Goal: Task Accomplishment & Management: Manage account settings

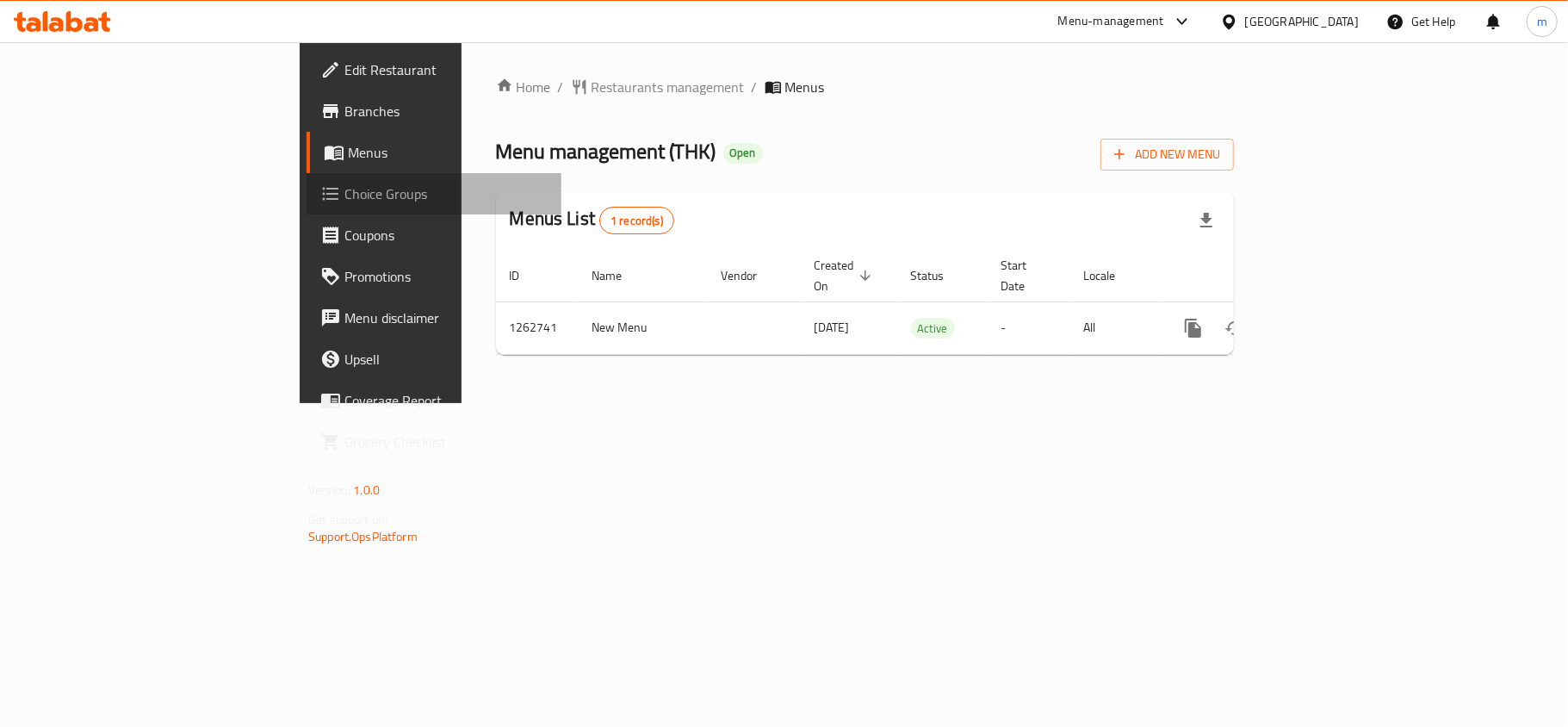
click at [344, 195] on span "Choice Groups" at bounding box center [446, 193] width 204 height 20
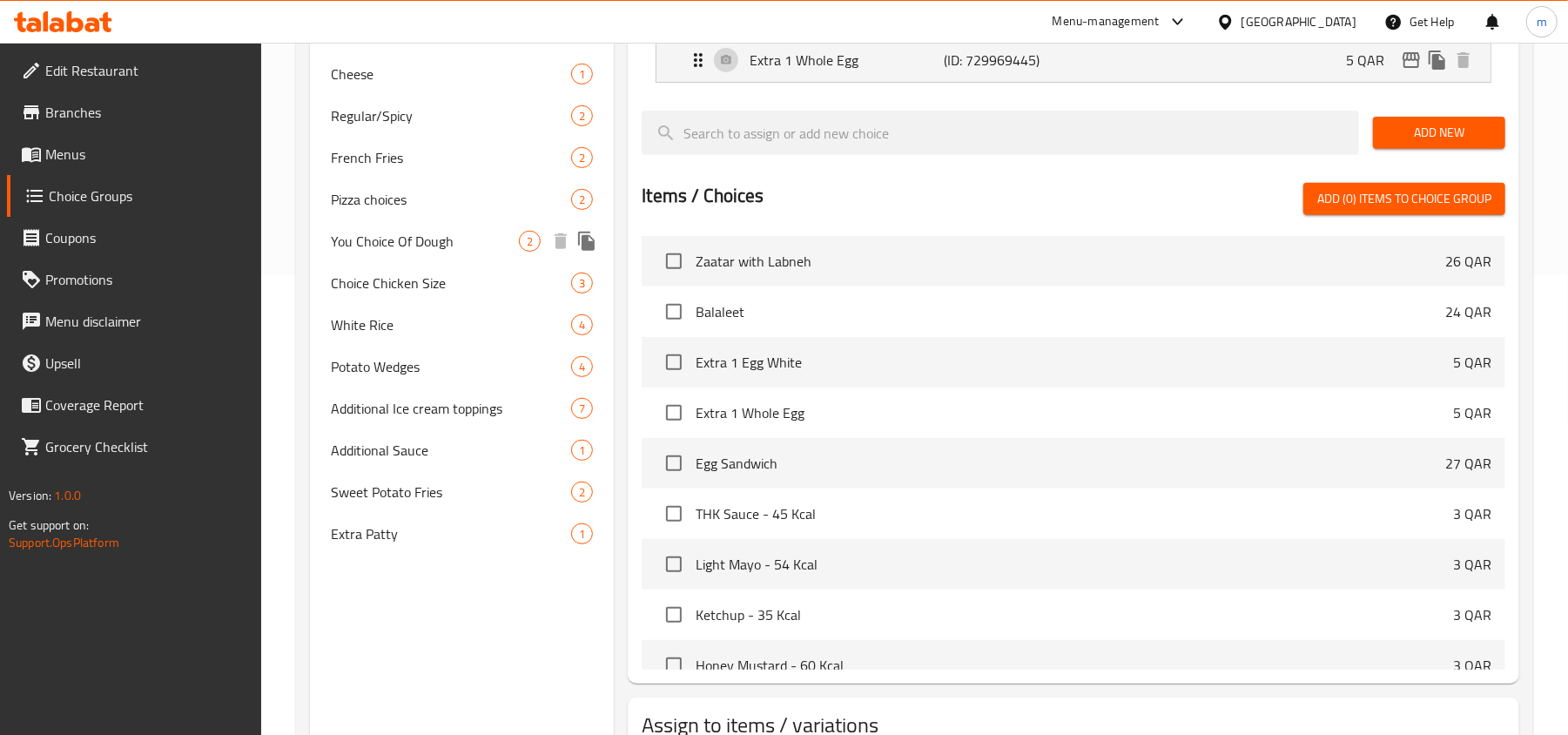
scroll to position [465, 0]
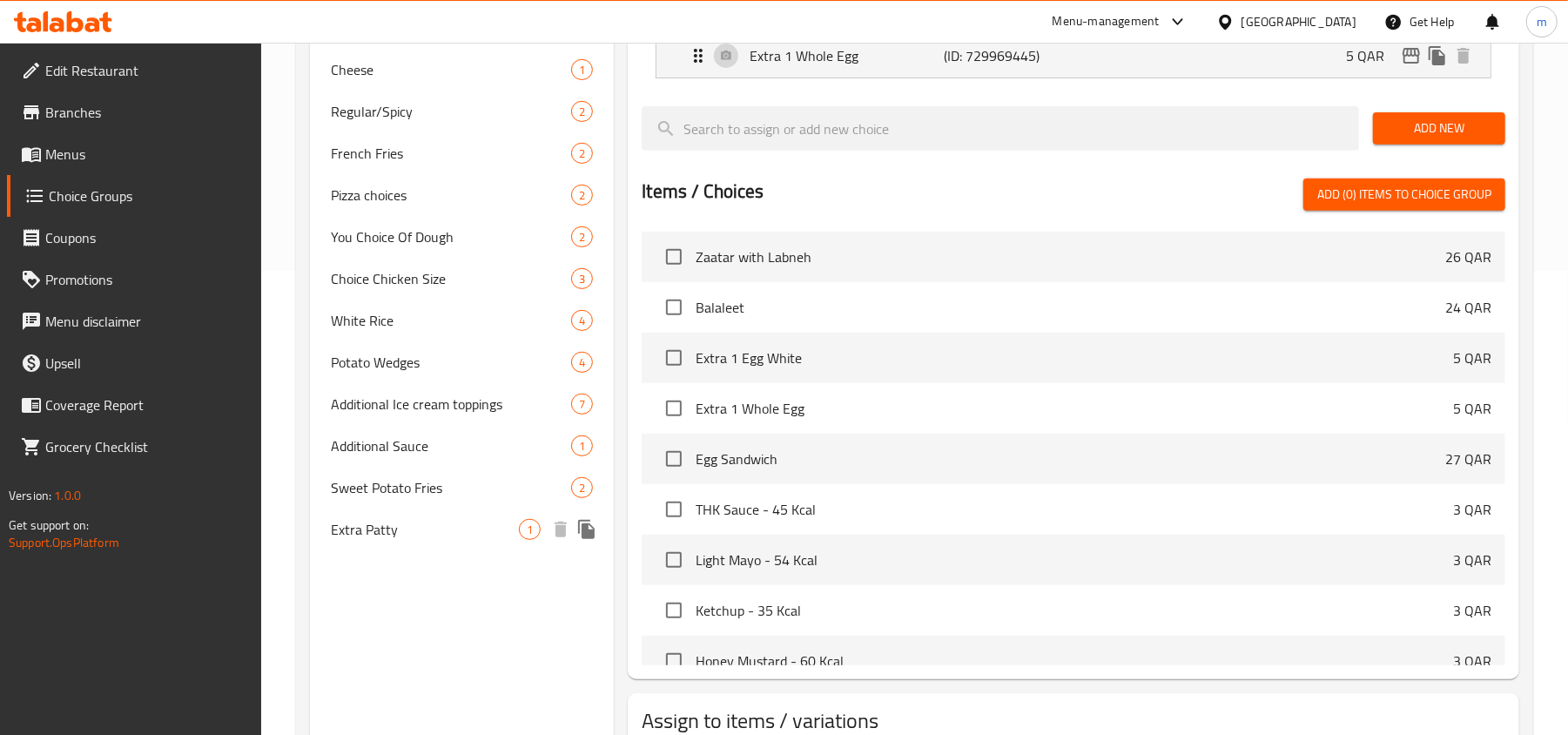
click at [395, 533] on span "Extra Patty" at bounding box center [425, 529] width 188 height 21
type input "Extra Patty"
type input "باتي اضافية"
type input "1"
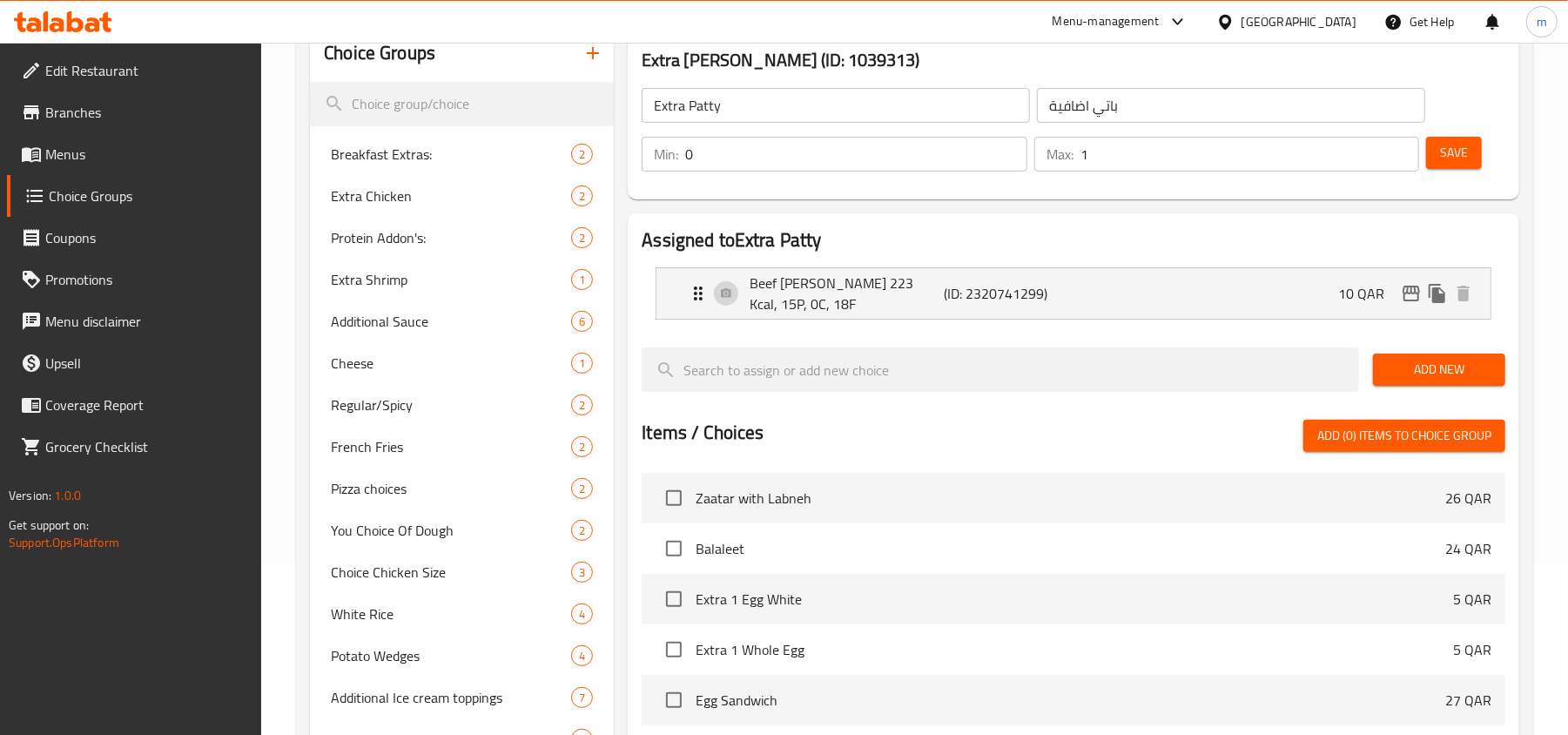
scroll to position [116, 0]
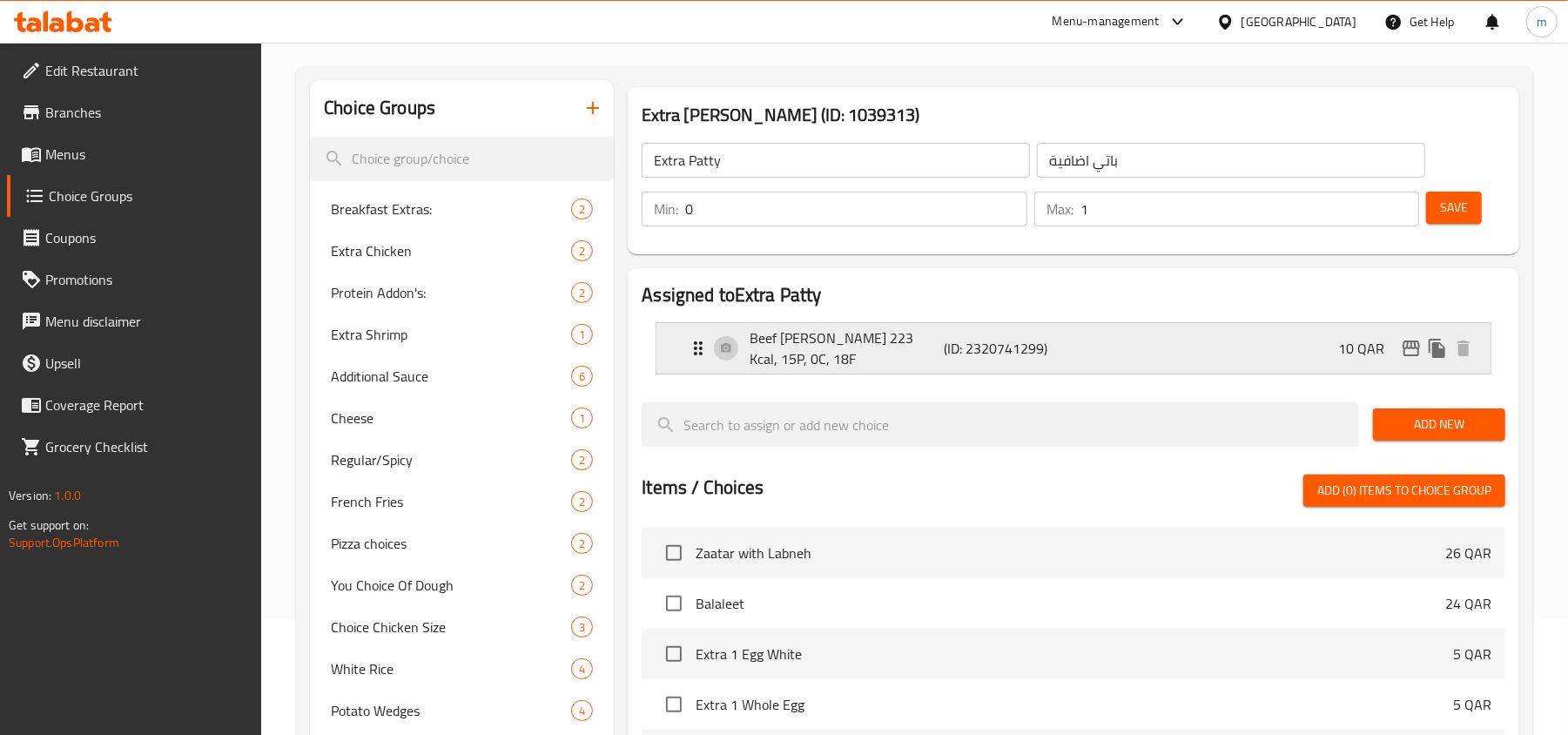
click at [691, 357] on icon "Expand" at bounding box center [698, 348] width 21 height 21
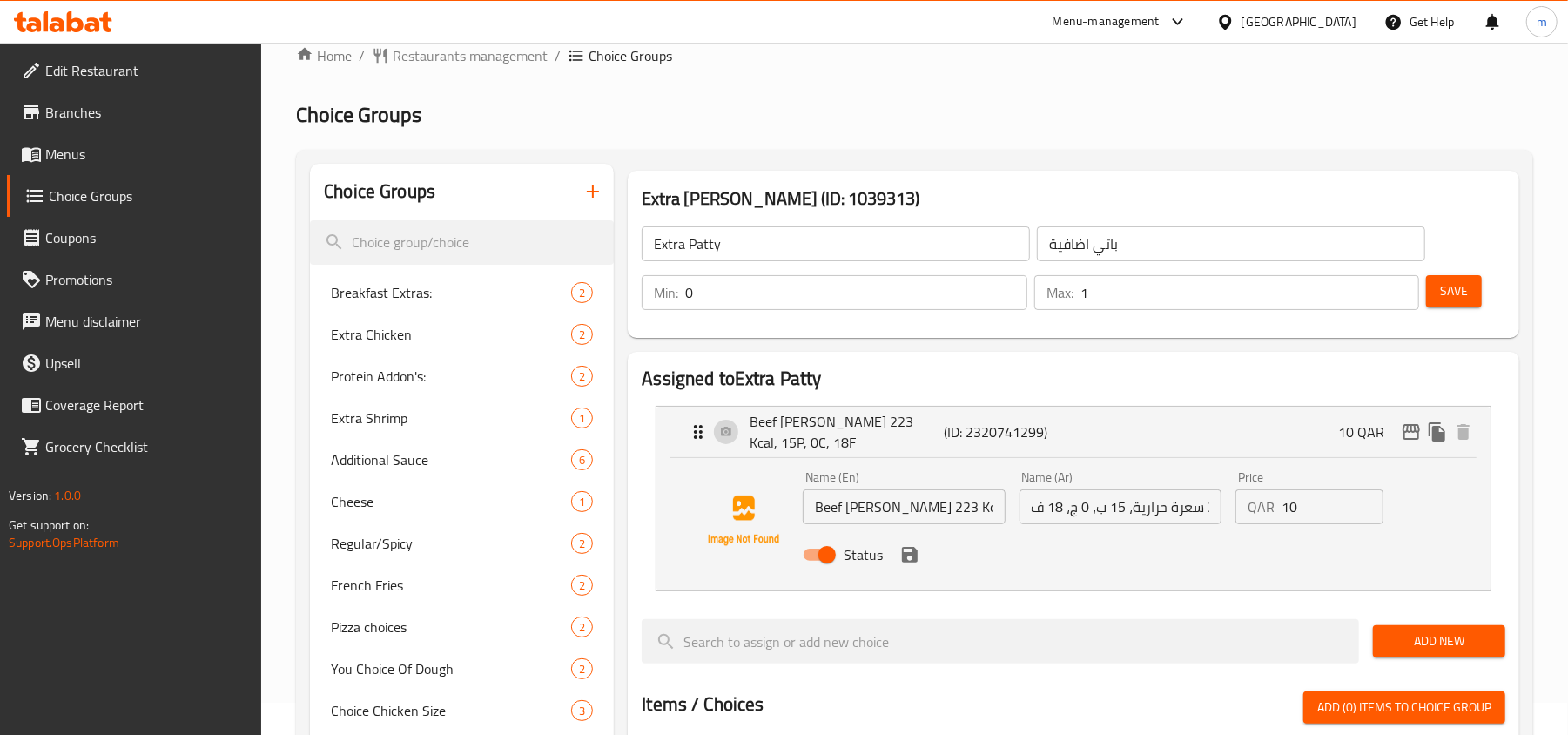
scroll to position [0, 0]
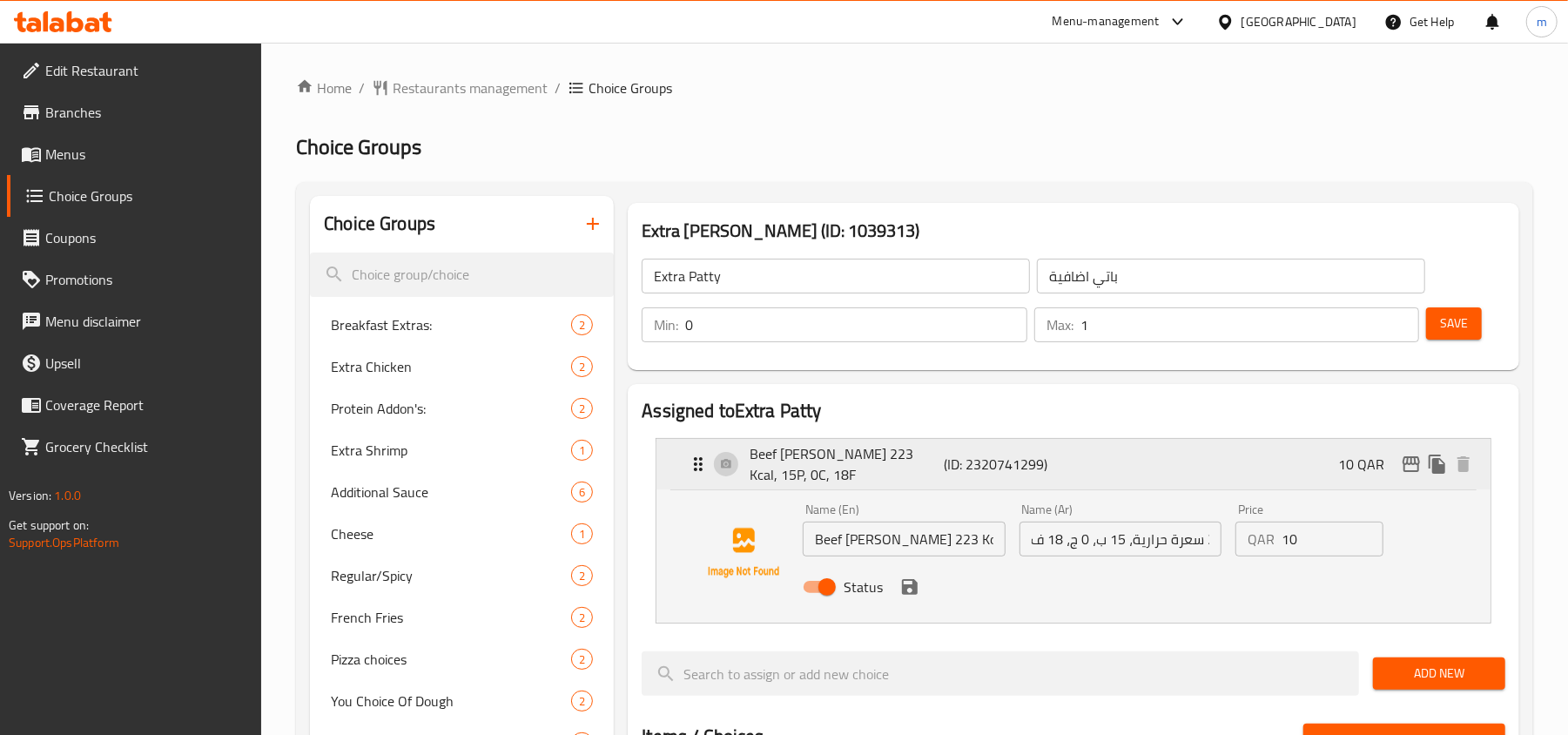
click at [694, 460] on icon "Expand" at bounding box center [698, 464] width 21 height 21
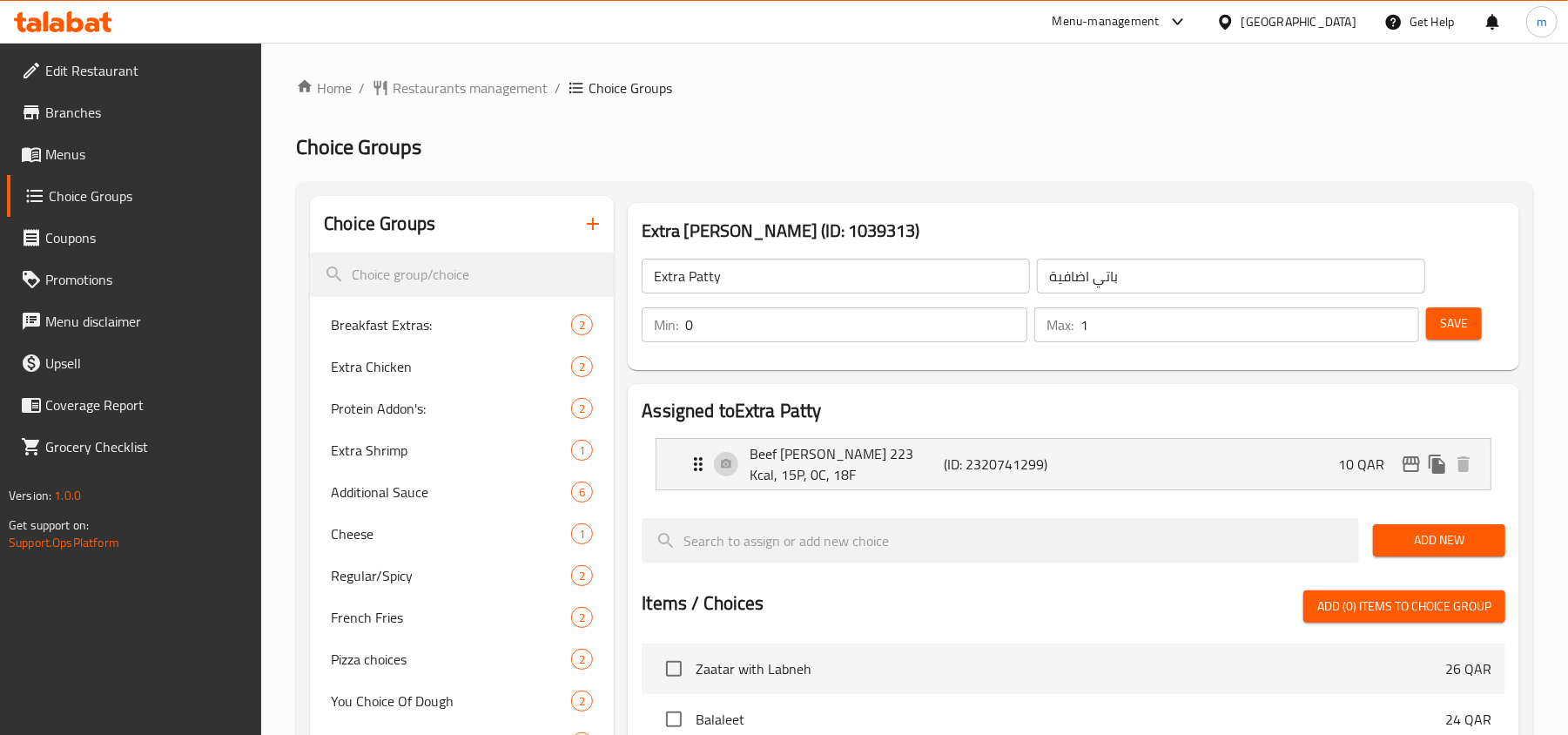
click at [106, 68] on span "Edit Restaurant" at bounding box center [146, 70] width 203 height 21
